Goal: Transaction & Acquisition: Obtain resource

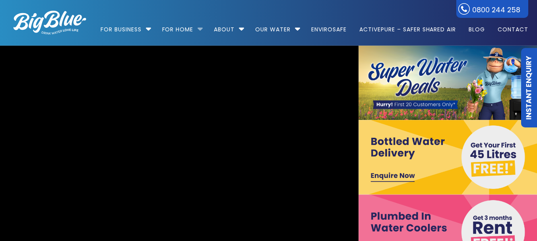
click at [199, 27] on li "For Home Get a water cooler for your home Short Term Water Cooler Hire For Even…" at bounding box center [182, 25] width 50 height 45
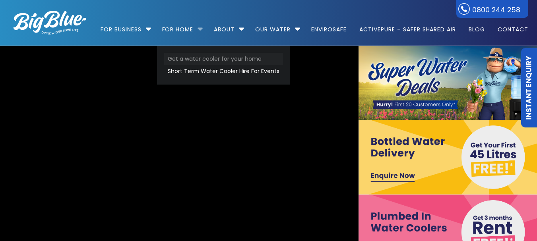
click at [194, 56] on link "Get a water cooler for your home" at bounding box center [223, 59] width 119 height 12
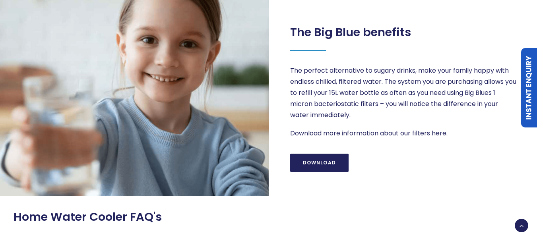
scroll to position [647, 0]
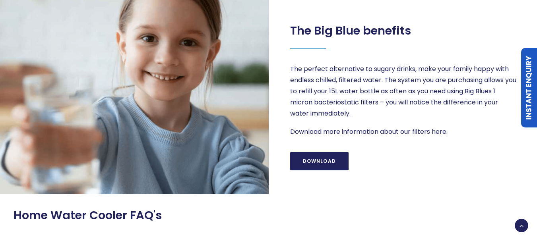
click at [363, 118] on p "The perfect alternative to sugary drinks, make your family happy with endless c…" at bounding box center [403, 92] width 227 height 56
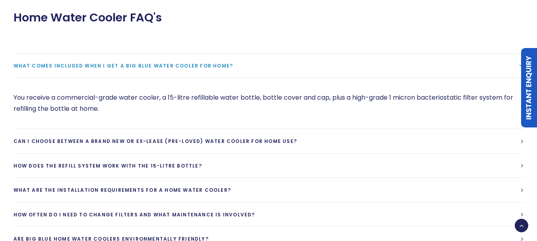
scroll to position [846, 0]
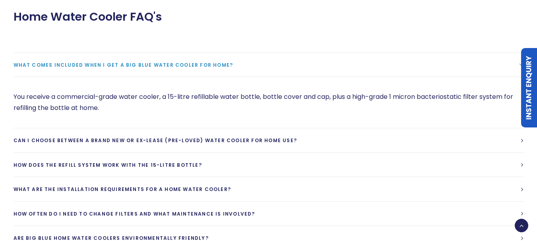
click at [513, 62] on link "What comes included when I get a Big Blue water cooler for home?" at bounding box center [269, 65] width 510 height 24
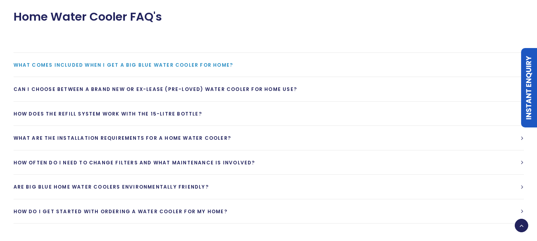
click at [513, 62] on link "What comes included when I get a Big Blue water cooler for home?" at bounding box center [269, 65] width 510 height 24
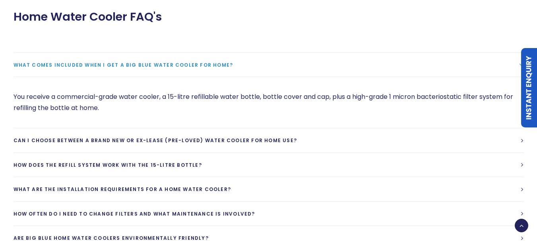
click at [513, 62] on link "What comes included when I get a Big Blue water cooler for home?" at bounding box center [269, 65] width 510 height 24
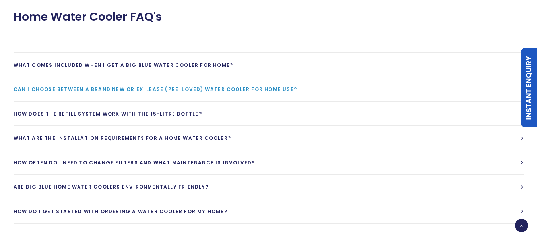
click at [502, 97] on link "Can I choose between a brand new or ex-lease (pre-loved) water cooler for home …" at bounding box center [269, 89] width 510 height 24
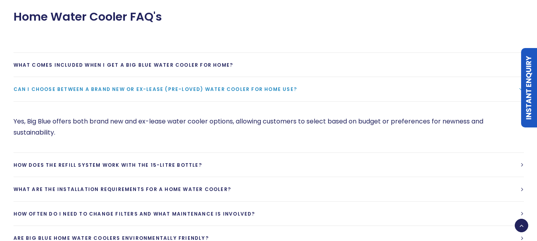
click at [502, 97] on link "Can I choose between a brand new or ex-lease (pre-loved) water cooler for home …" at bounding box center [269, 89] width 510 height 24
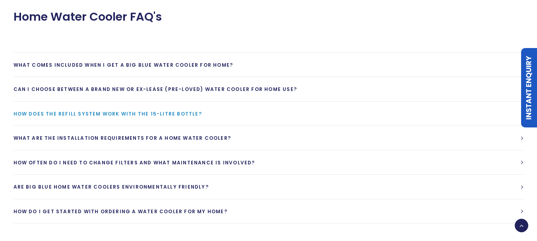
click at [490, 113] on link "How does the refill system work with the 15-litre bottle?" at bounding box center [269, 114] width 510 height 24
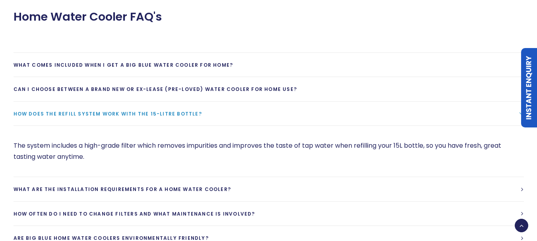
click at [490, 113] on link "How does the refill system work with the 15-litre bottle?" at bounding box center [269, 114] width 510 height 24
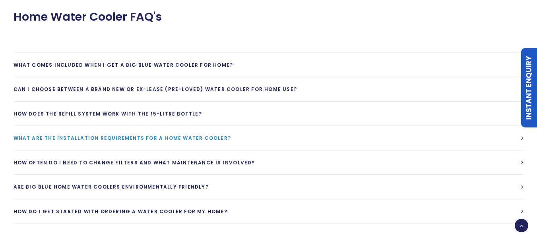
click at [469, 129] on link "What are the installation requirements for a home water cooler?" at bounding box center [269, 138] width 510 height 24
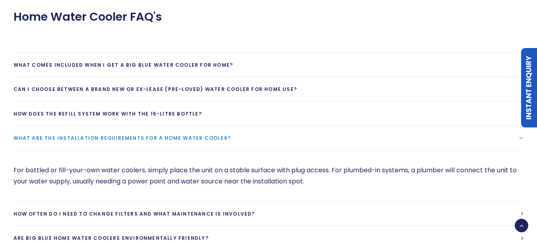
click at [469, 129] on link "What are the installation requirements for a home water cooler?" at bounding box center [269, 138] width 510 height 24
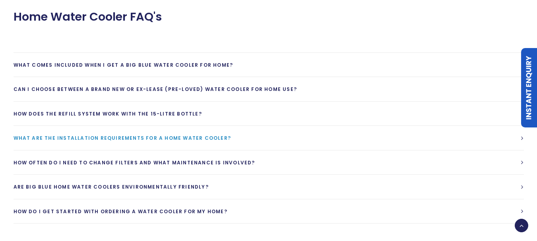
scroll to position [874, 0]
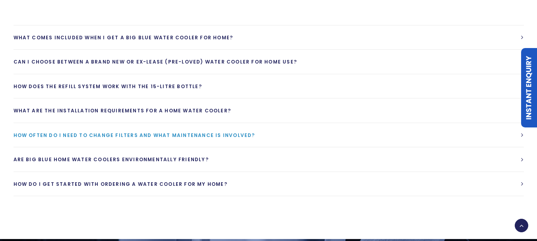
click at [442, 138] on link "How often do I need to change filters and what maintenance is involved?" at bounding box center [269, 135] width 510 height 24
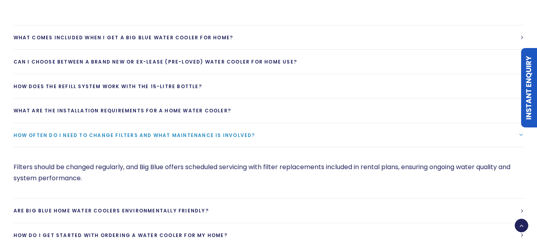
click at [442, 138] on link "How often do I need to change filters and what maintenance is involved?" at bounding box center [269, 135] width 510 height 24
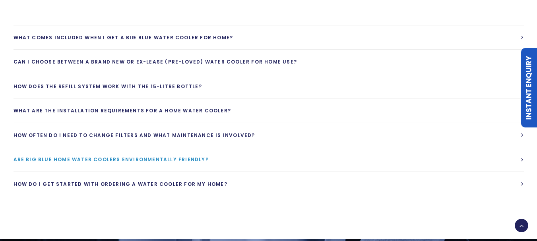
click at [438, 153] on link "Are Big Blue home water coolers environmentally friendly?" at bounding box center [269, 159] width 510 height 24
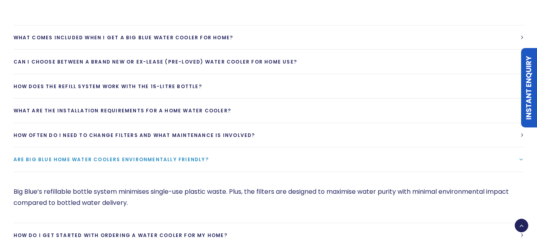
click at [438, 153] on link "Are Big Blue home water coolers environmentally friendly?" at bounding box center [269, 159] width 510 height 24
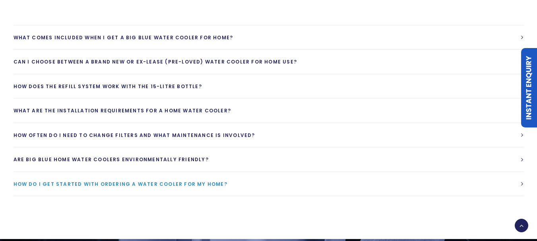
click at [429, 182] on link "How do I get started with ordering a water cooler for my home?" at bounding box center [269, 184] width 510 height 24
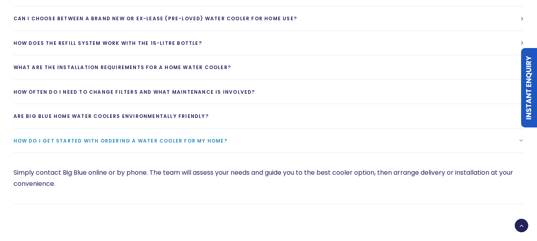
scroll to position [918, 0]
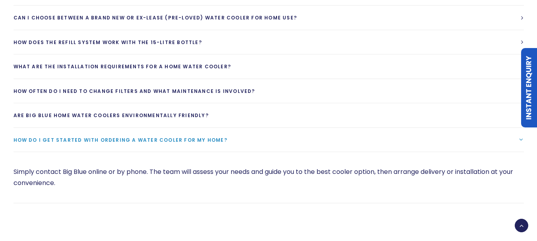
click at [434, 141] on link "How do I get started with ordering a water cooler for my home?" at bounding box center [269, 140] width 510 height 24
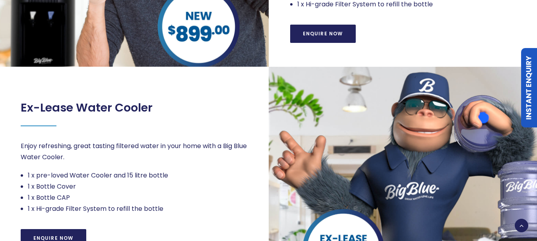
scroll to position [466, 0]
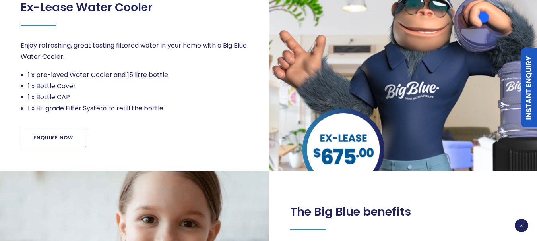
click at [79, 138] on link "Enquire Now" at bounding box center [54, 138] width 66 height 18
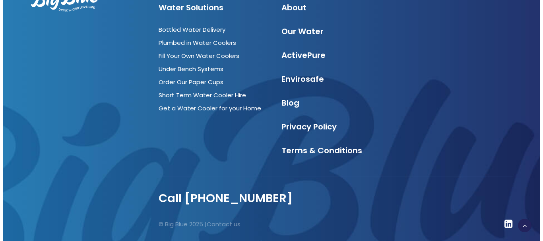
scroll to position [922, 0]
